Goal: Find specific page/section: Find specific page/section

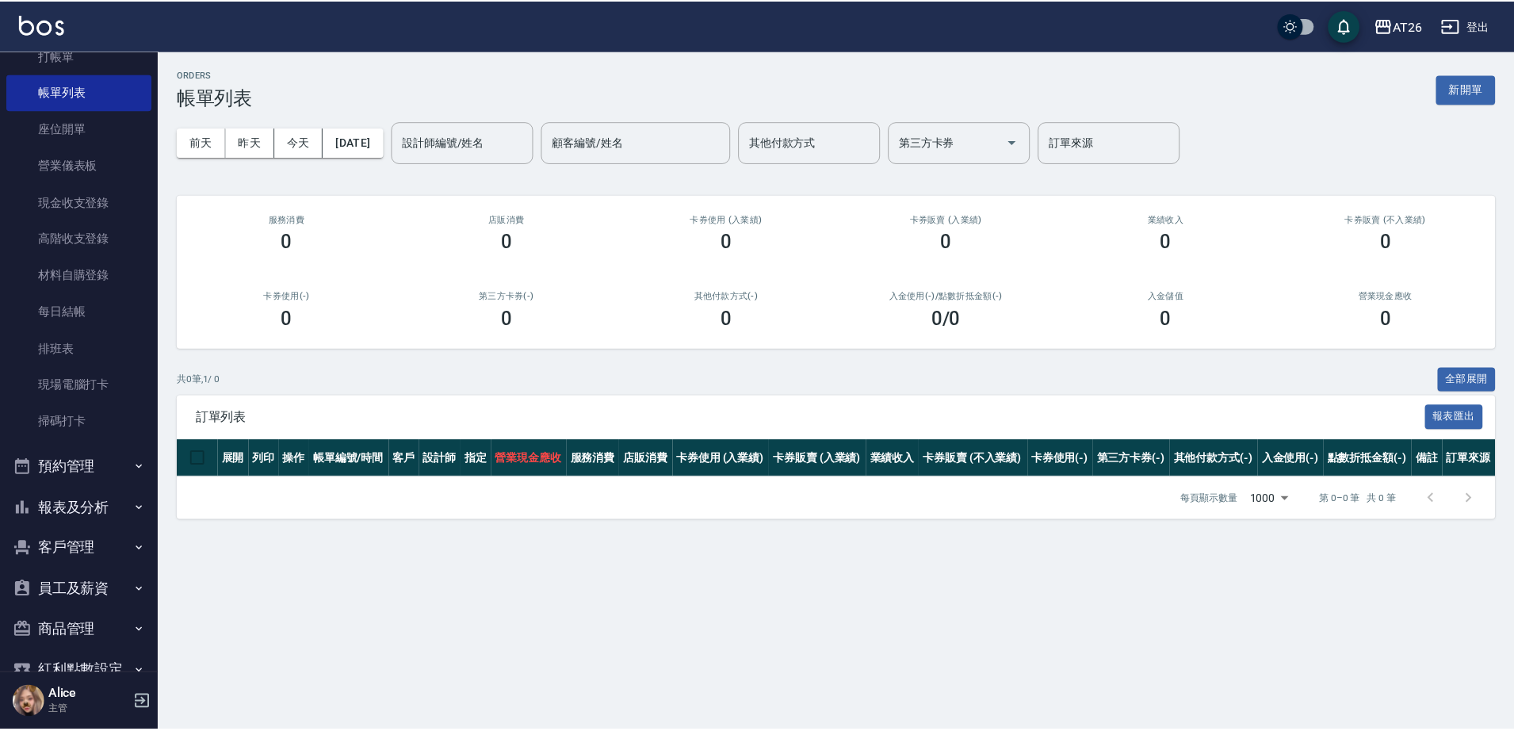
scroll to position [146, 0]
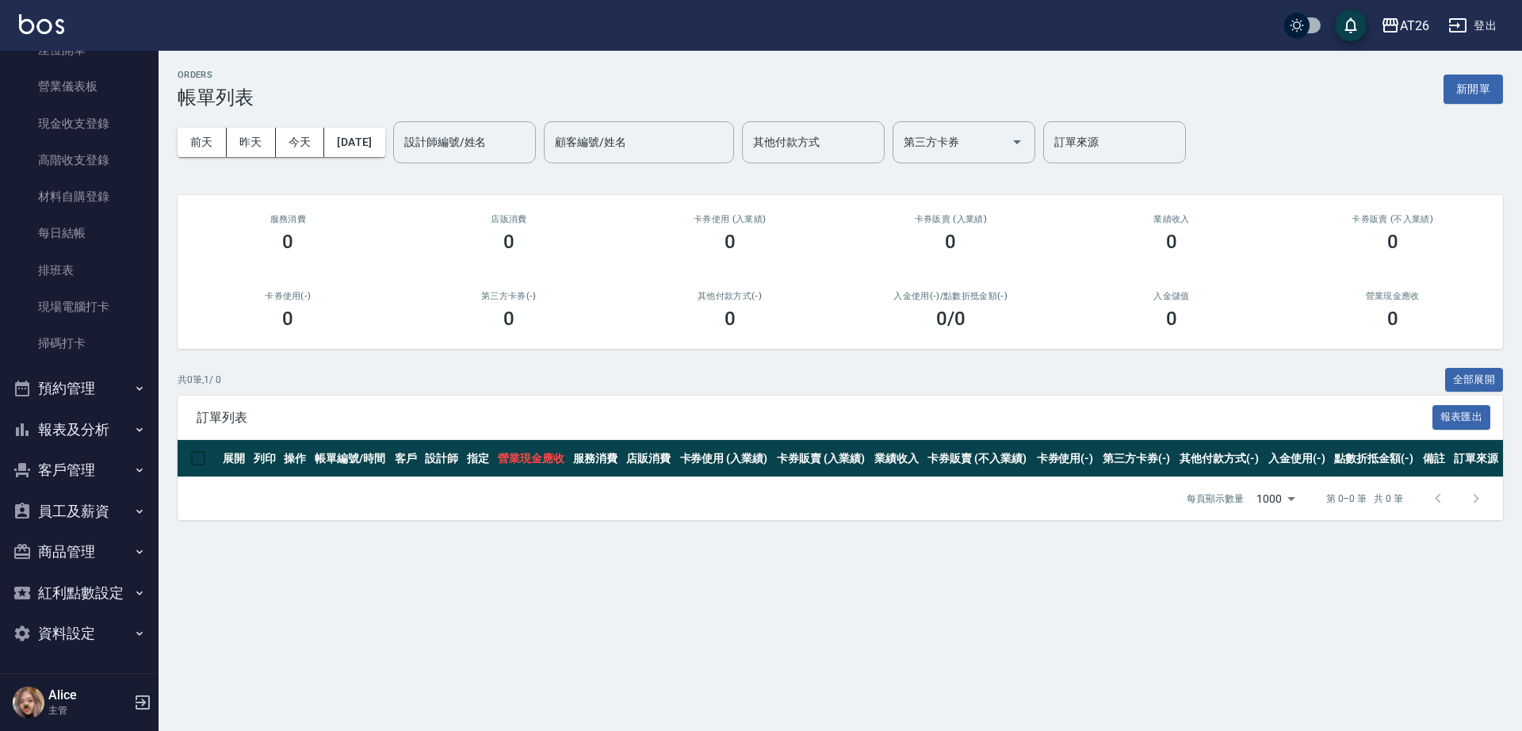
click at [94, 472] on button "客戶管理" at bounding box center [79, 469] width 146 height 41
drag, startPoint x: 87, startPoint y: 503, endPoint x: 74, endPoint y: 506, distance: 13.7
click at [87, 504] on link "客戶列表" at bounding box center [79, 515] width 146 height 36
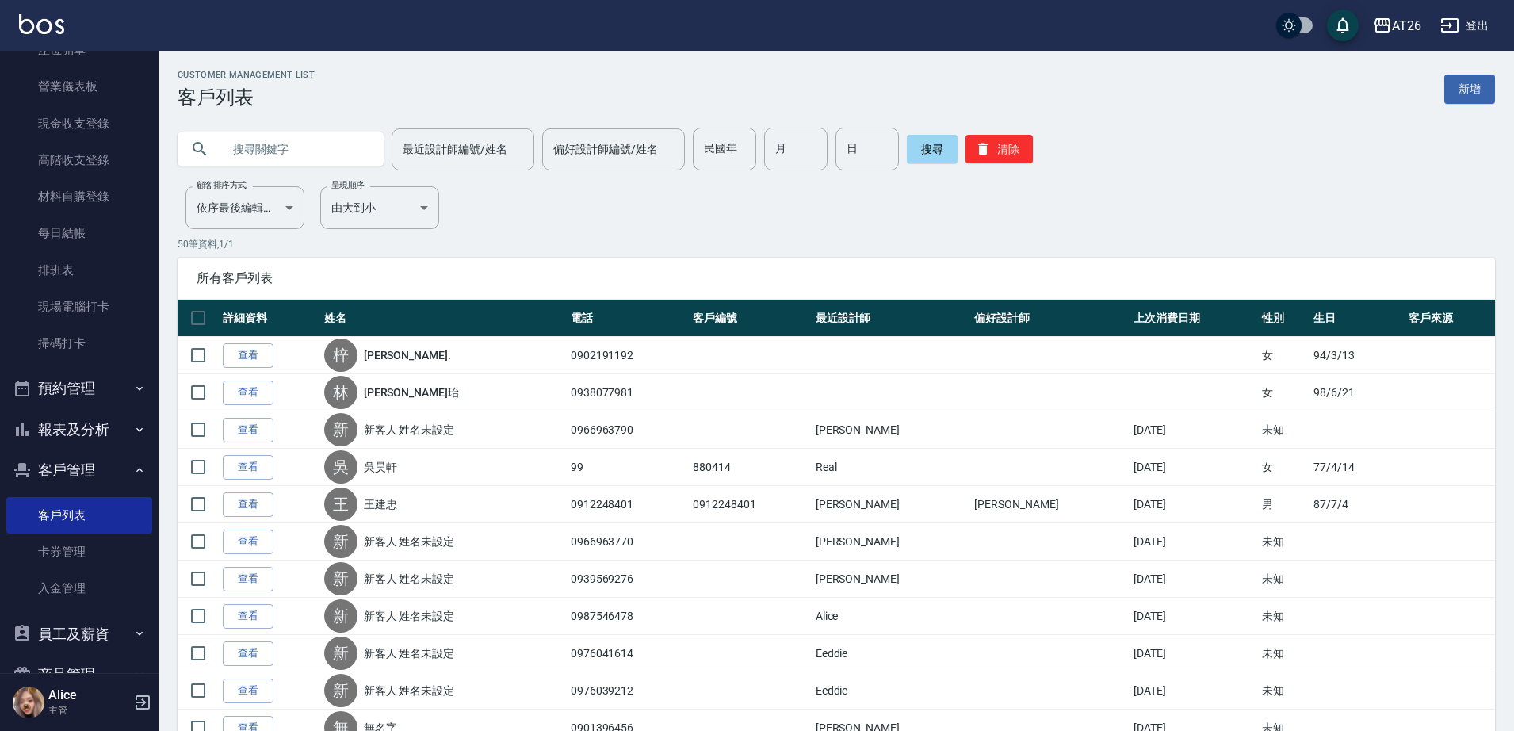
click at [244, 147] on input "text" at bounding box center [296, 149] width 149 height 43
type input "0986503031"
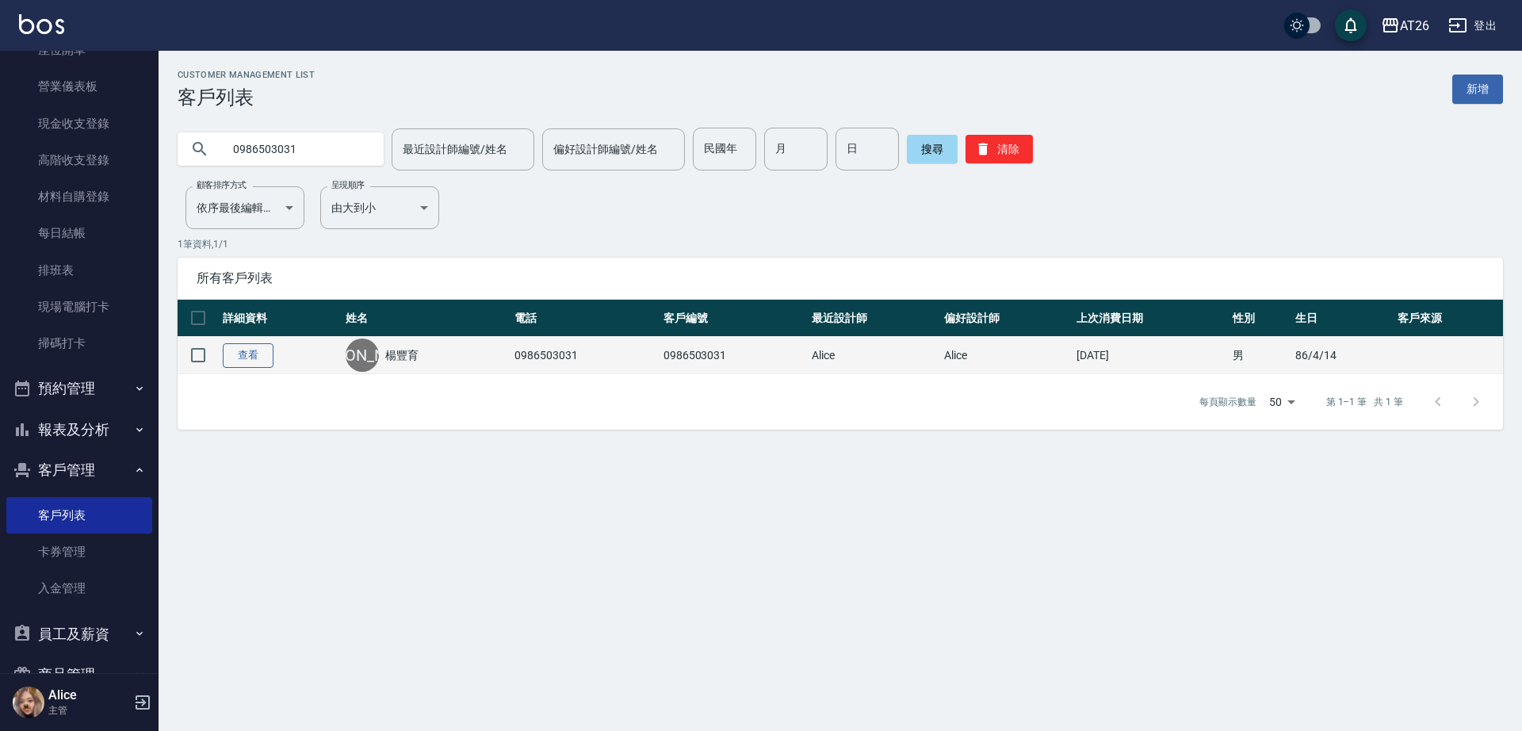
click at [257, 354] on link "查看" at bounding box center [248, 355] width 51 height 25
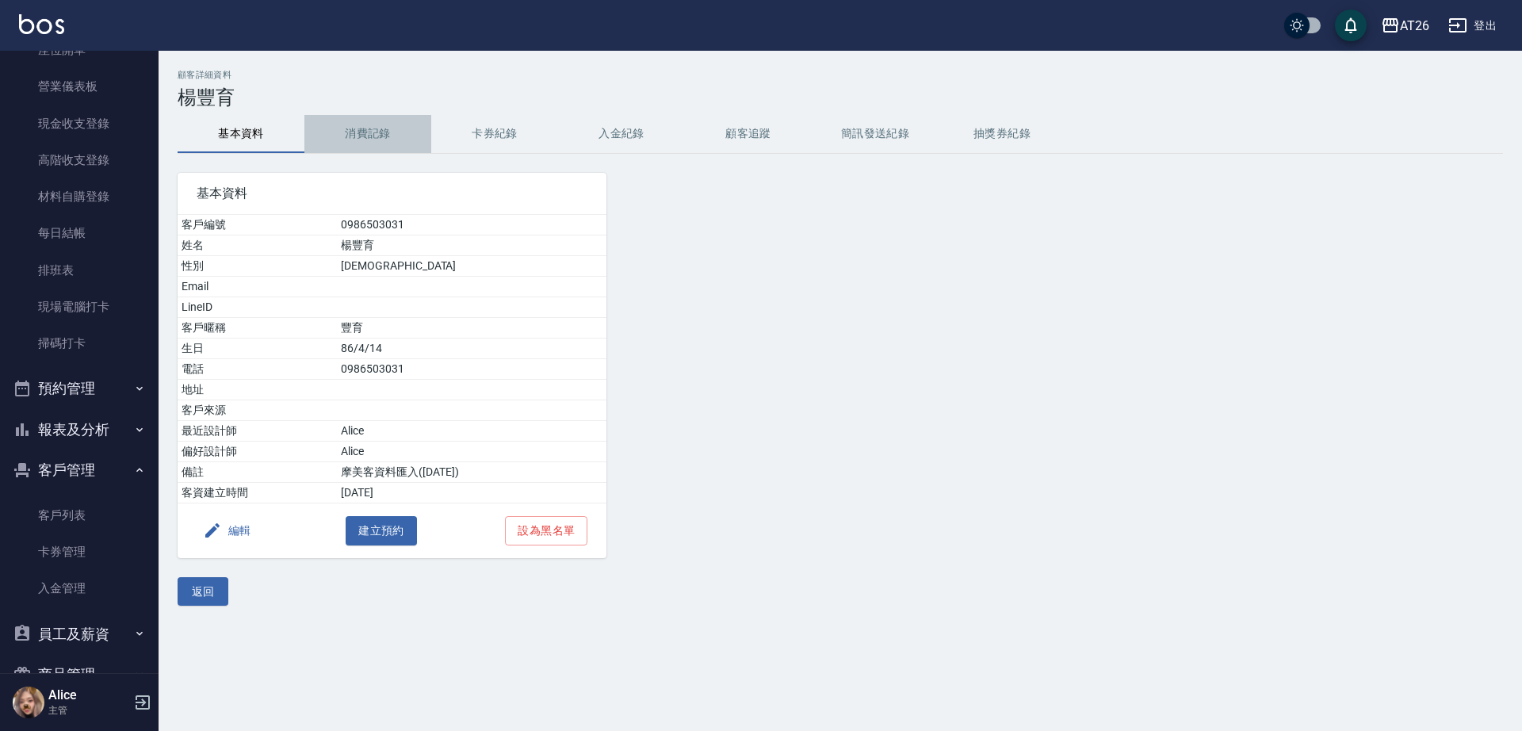
click at [371, 141] on button "消費記錄" at bounding box center [367, 134] width 127 height 38
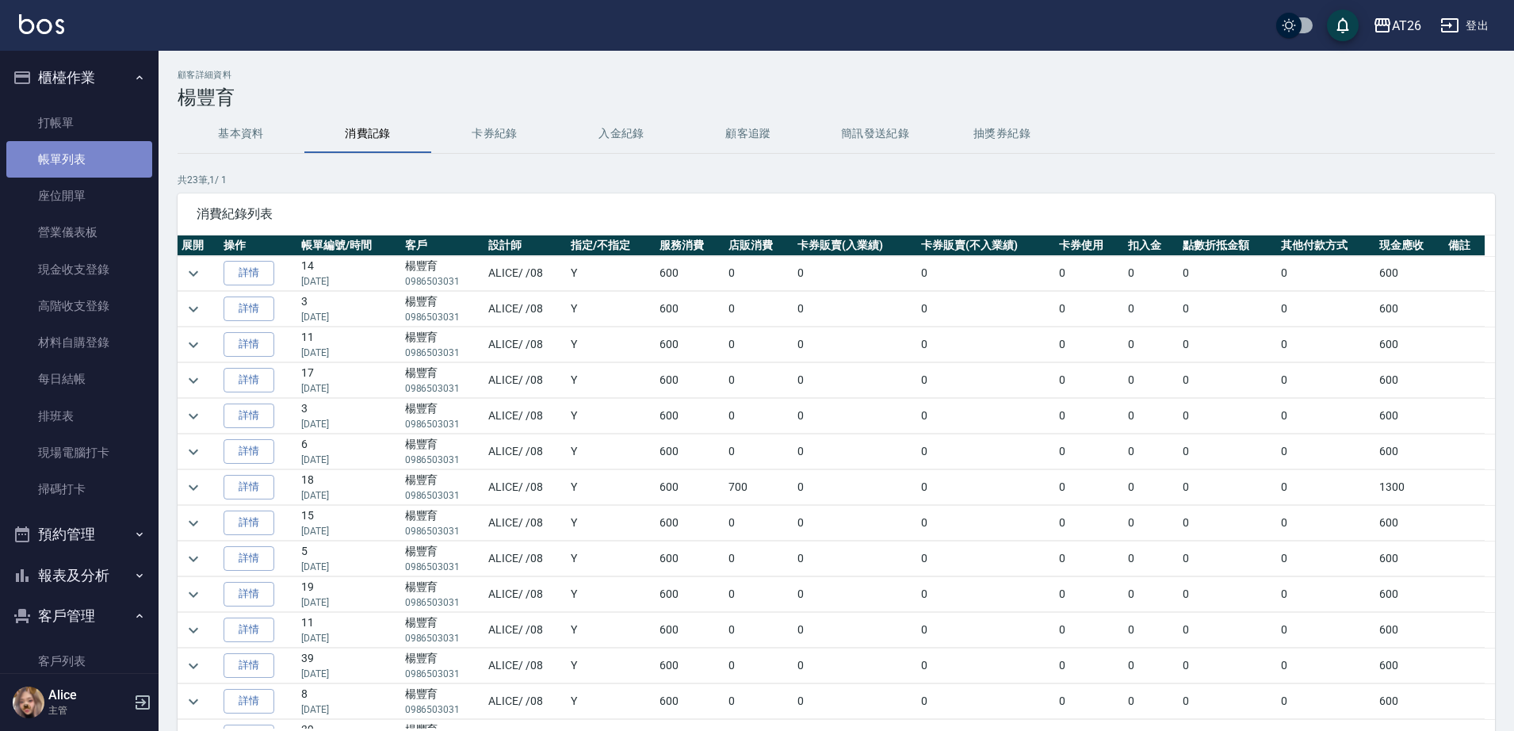
click at [108, 143] on link "帳單列表" at bounding box center [79, 159] width 146 height 36
